Goal: Check status: Check status

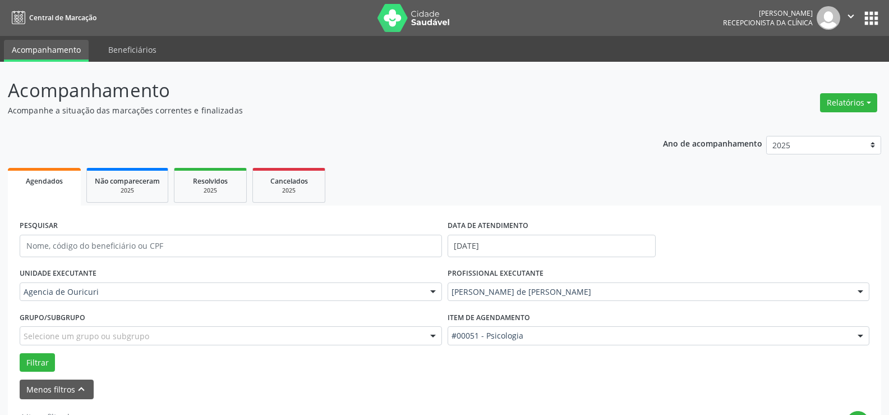
select select "7"
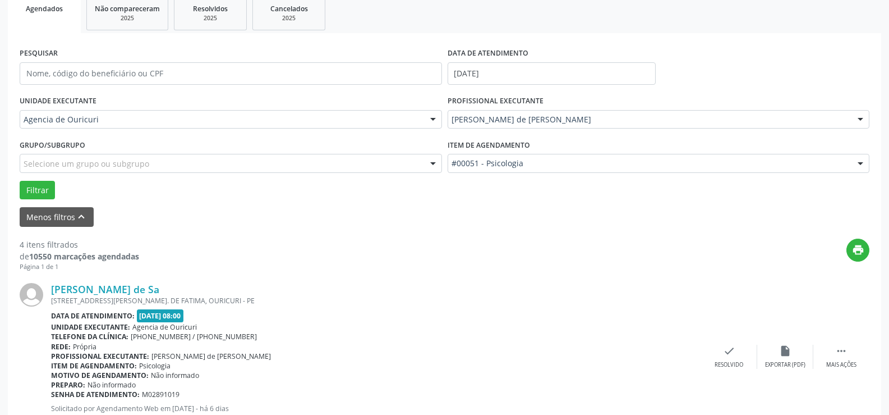
scroll to position [172, 0]
click at [565, 65] on input "[DATE]" at bounding box center [552, 73] width 208 height 22
click at [564, 72] on input "[DATE]" at bounding box center [552, 73] width 208 height 22
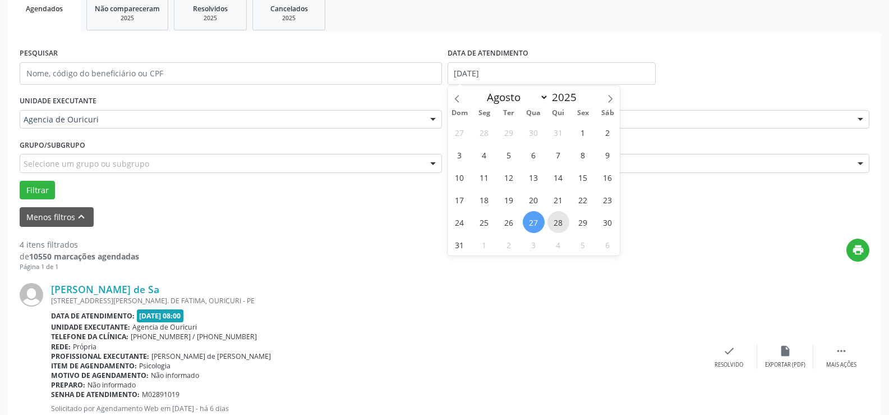
click at [564, 219] on span "28" at bounding box center [559, 222] width 22 height 22
type input "[DATE]"
click at [564, 219] on span "28" at bounding box center [559, 222] width 22 height 22
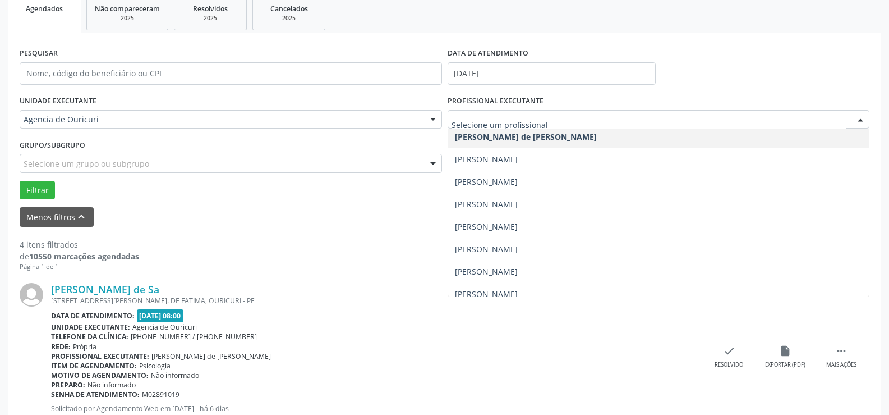
scroll to position [224, 0]
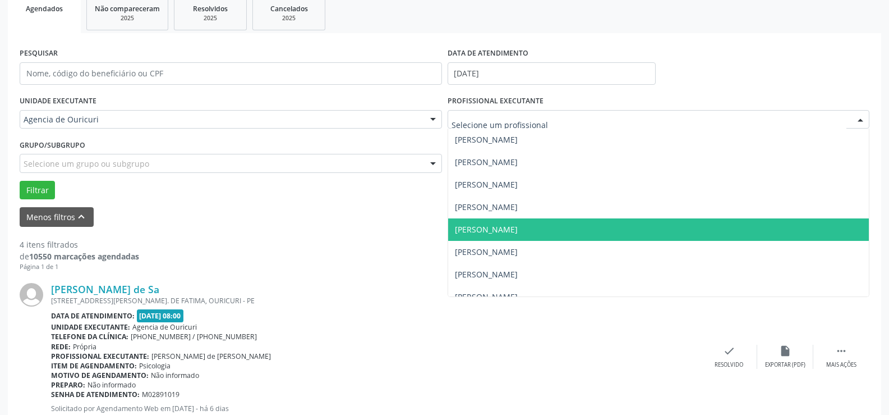
click at [518, 224] on span "[PERSON_NAME]" at bounding box center [486, 229] width 63 height 11
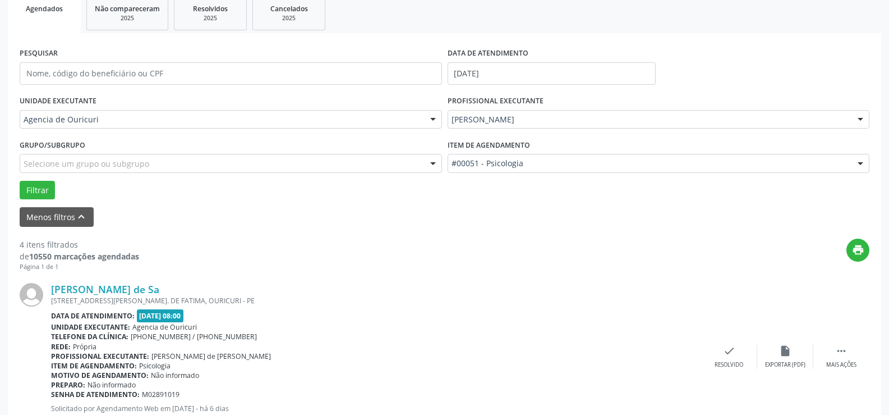
click at [522, 171] on div "#00051 - Psicologia" at bounding box center [659, 163] width 422 height 19
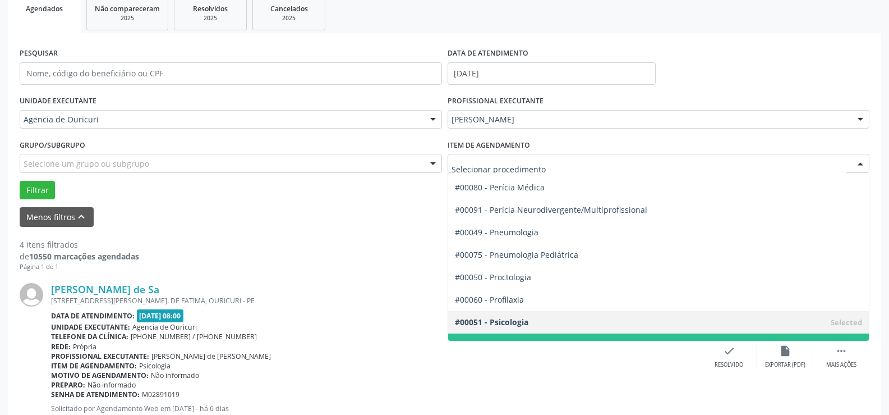
scroll to position [1650, 0]
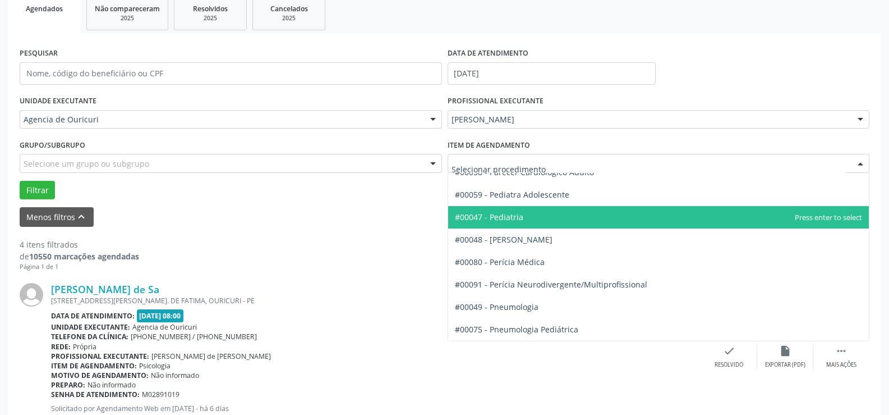
click at [532, 219] on span "#00047 - Pediatria" at bounding box center [658, 217] width 421 height 22
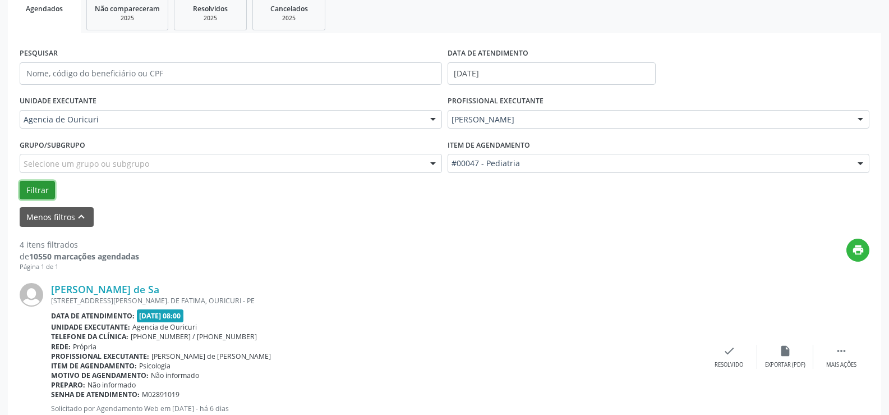
click at [32, 184] on button "Filtrar" at bounding box center [37, 190] width 35 height 19
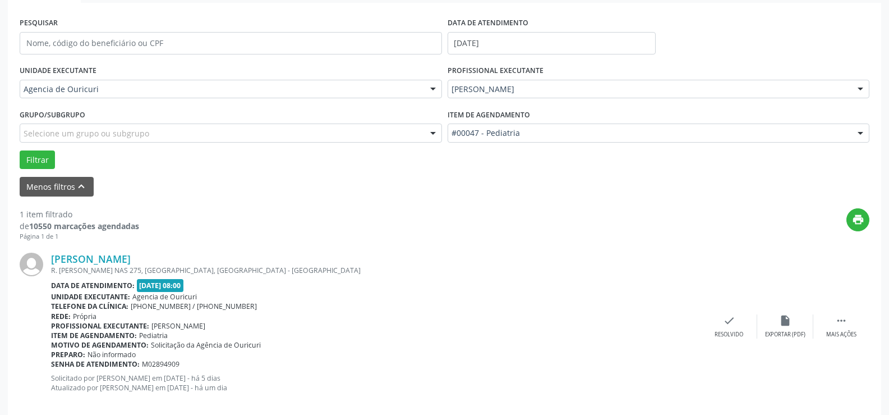
scroll to position [219, 0]
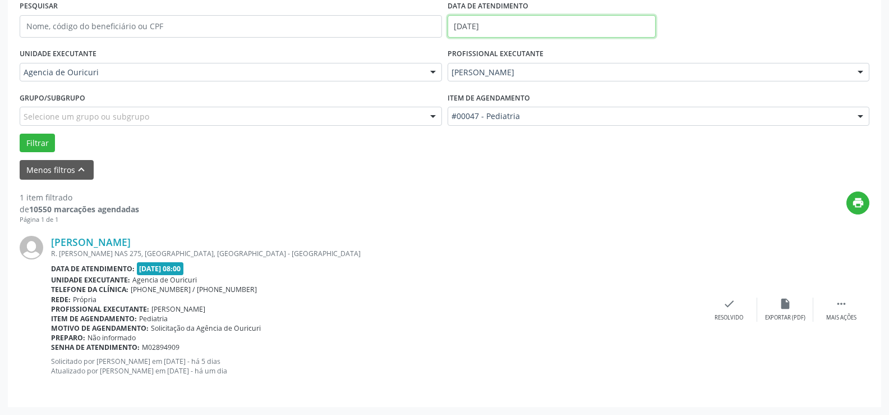
click at [588, 35] on input "[DATE]" at bounding box center [552, 26] width 208 height 22
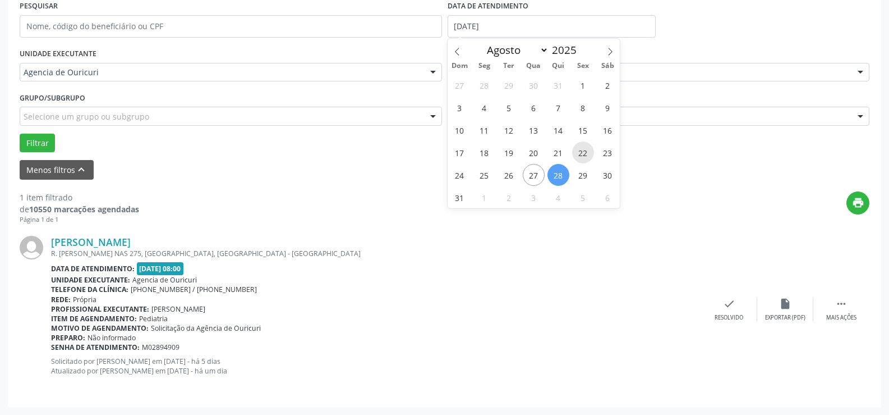
click at [586, 162] on span "22" at bounding box center [583, 152] width 22 height 22
type input "[DATE]"
click at [587, 171] on span "29" at bounding box center [583, 175] width 22 height 22
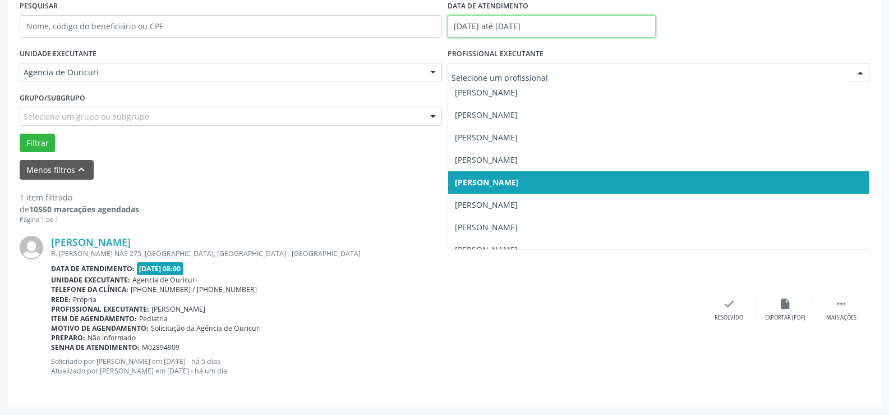
click at [563, 20] on input "[DATE] até [DATE]" at bounding box center [552, 26] width 208 height 22
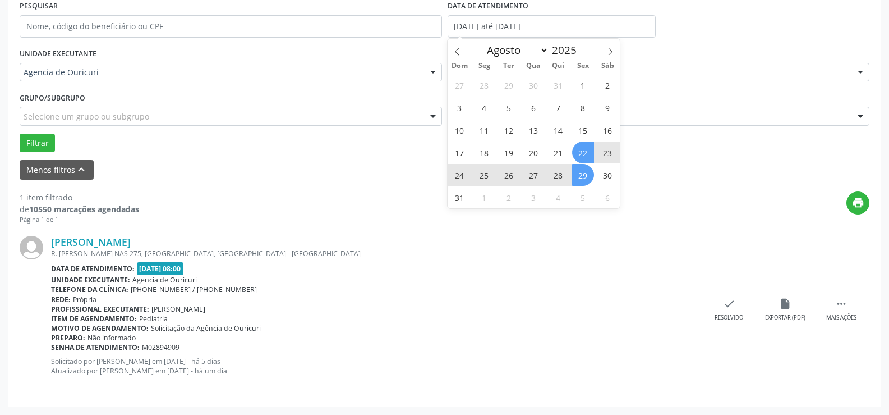
click at [578, 172] on span "29" at bounding box center [583, 175] width 22 height 22
type input "[DATE]"
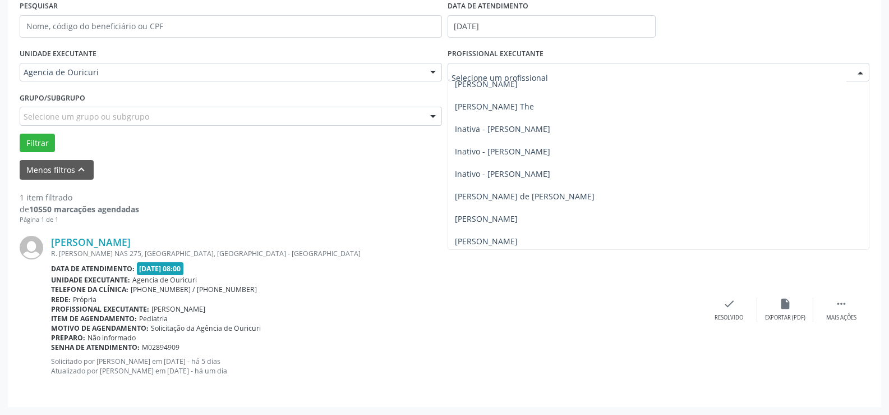
scroll to position [68, 0]
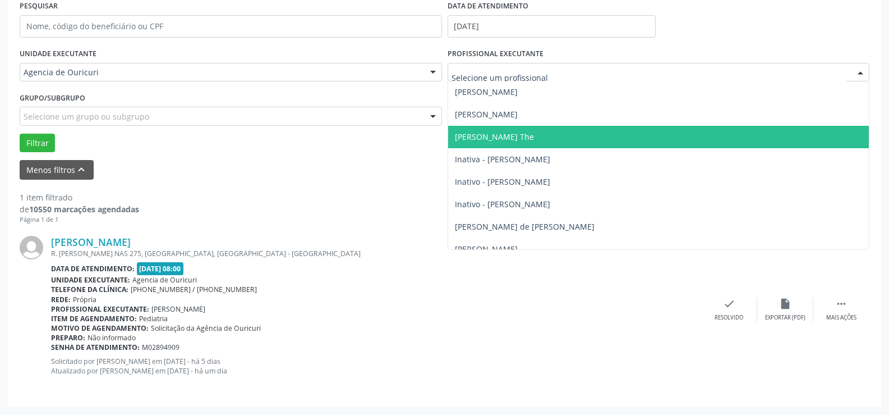
click at [519, 137] on span "[PERSON_NAME] The" at bounding box center [494, 136] width 79 height 11
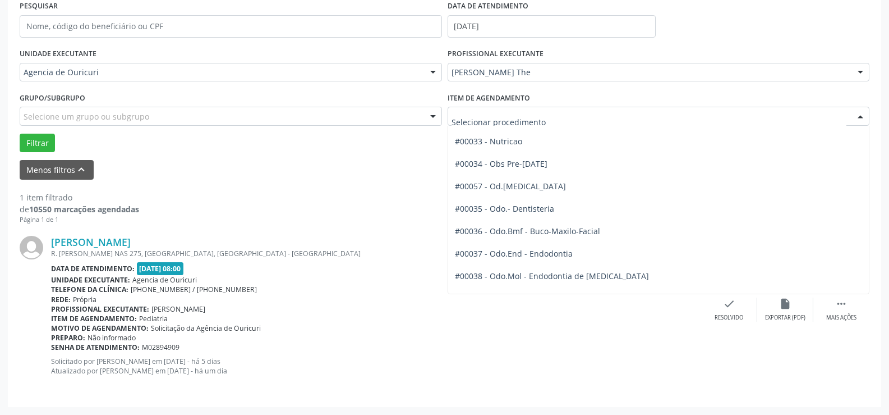
scroll to position [1089, 0]
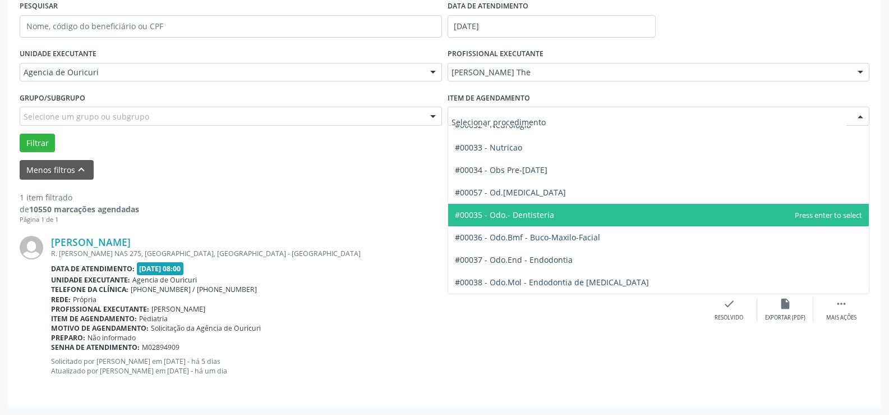
click at [514, 217] on span "#00035 - Odo.- Dentisteria" at bounding box center [504, 214] width 99 height 11
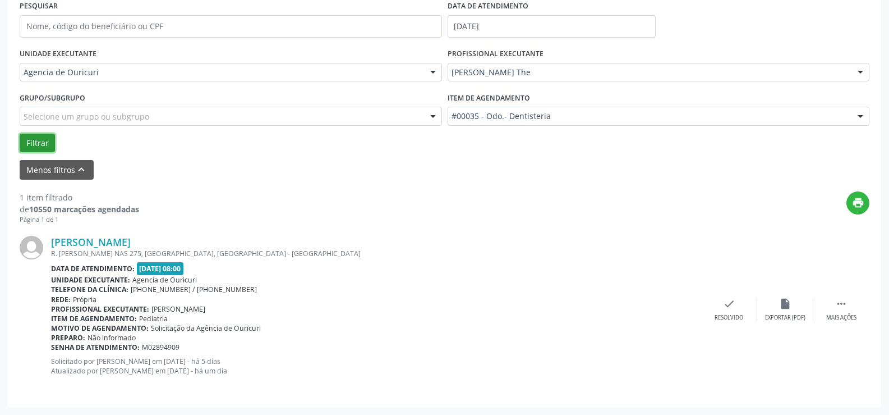
click at [35, 145] on button "Filtrar" at bounding box center [37, 143] width 35 height 19
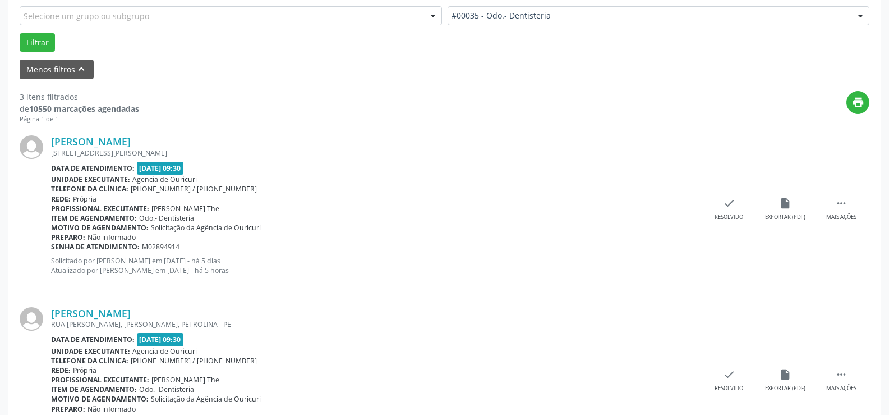
scroll to position [282, 0]
